Goal: Task Accomplishment & Management: Use online tool/utility

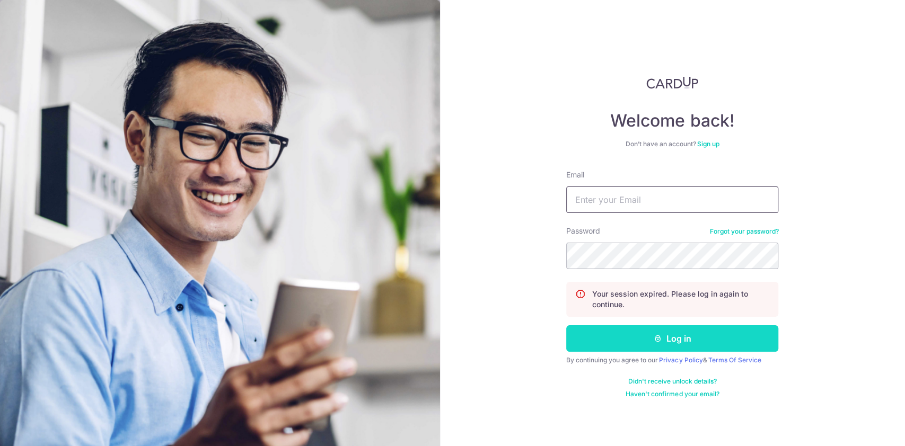
type input "[EMAIL_ADDRESS][DOMAIN_NAME]"
click at [652, 340] on button "Log in" at bounding box center [672, 338] width 212 height 26
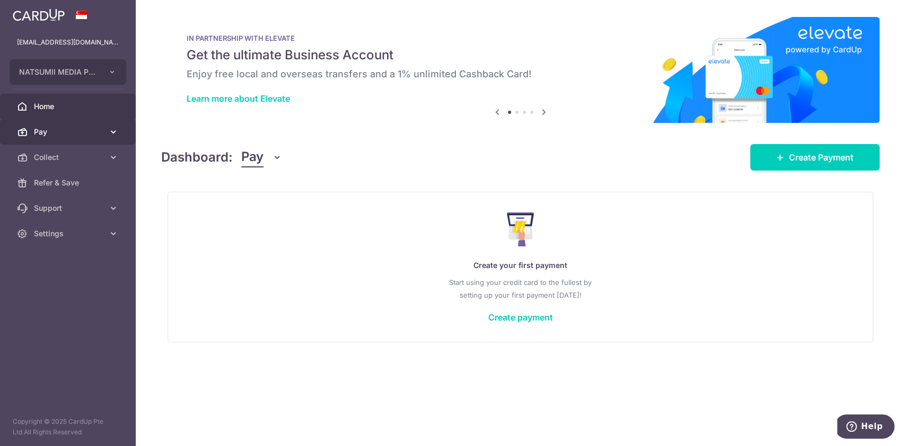
click at [80, 121] on link "Pay" at bounding box center [68, 131] width 136 height 25
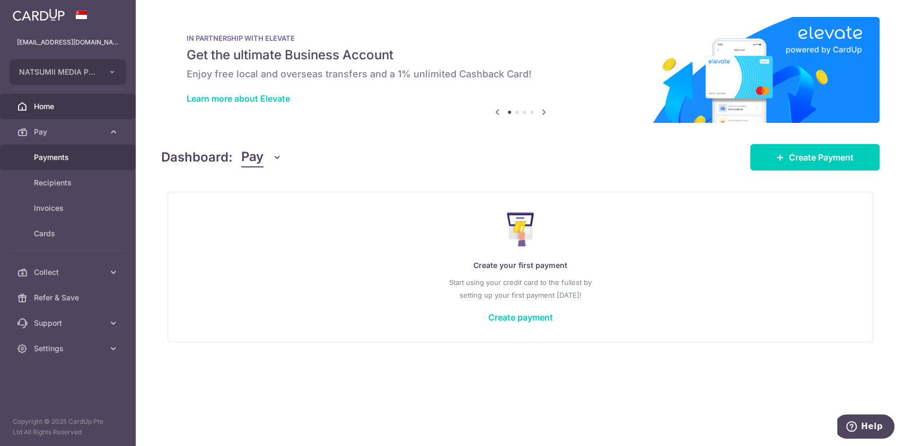
click at [82, 148] on link "Payments" at bounding box center [68, 157] width 136 height 25
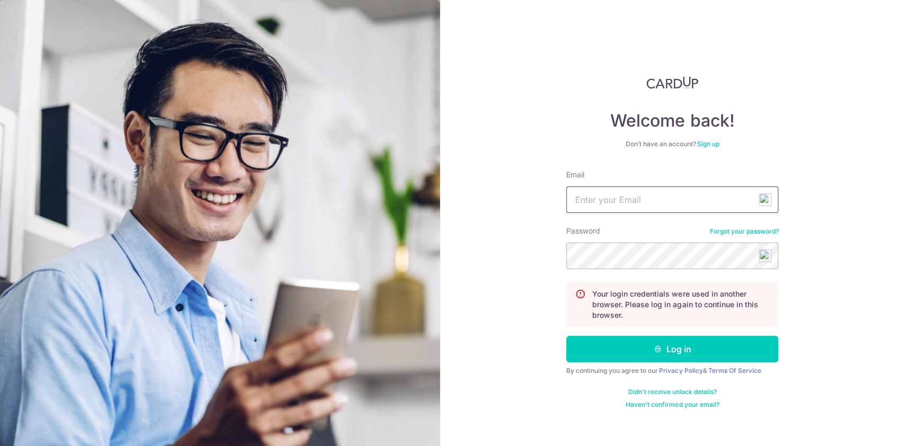
type input "[EMAIL_ADDRESS][DOMAIN_NAME]"
click at [703, 347] on button "Log in" at bounding box center [672, 349] width 212 height 26
